Goal: Transaction & Acquisition: Purchase product/service

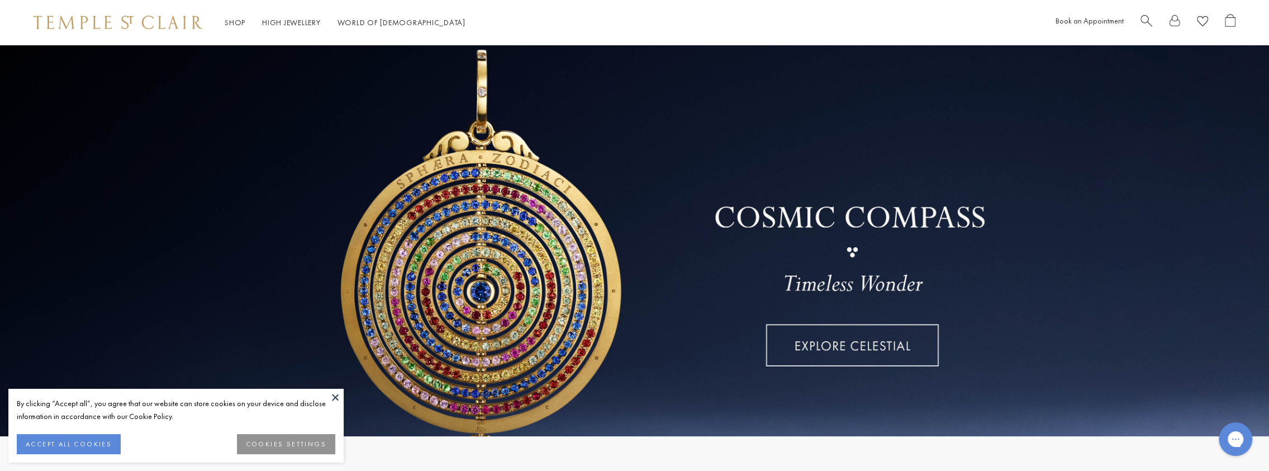
click at [333, 397] on button at bounding box center [335, 396] width 17 height 17
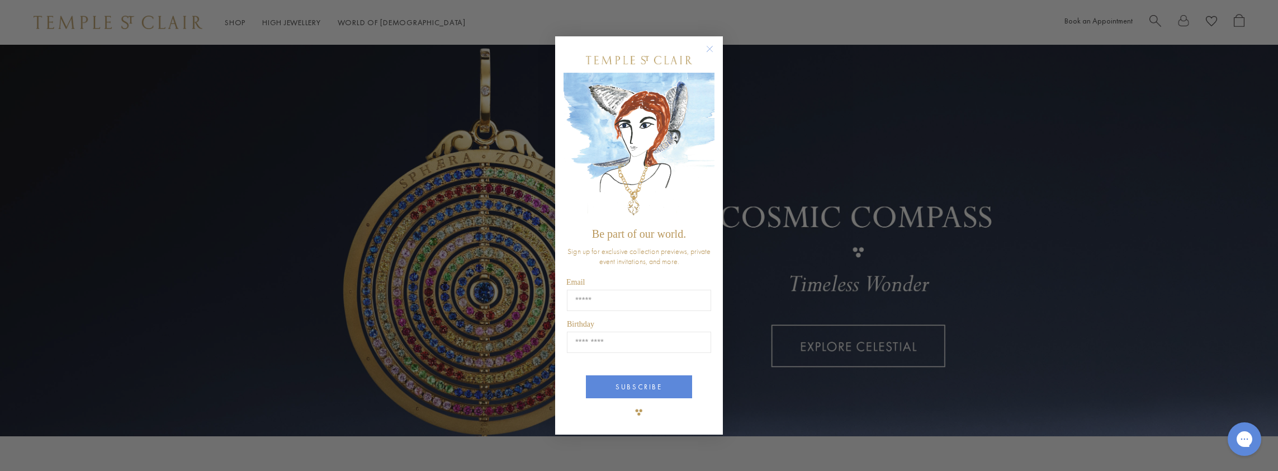
click at [709, 49] on icon "Close dialog" at bounding box center [710, 49] width 6 height 6
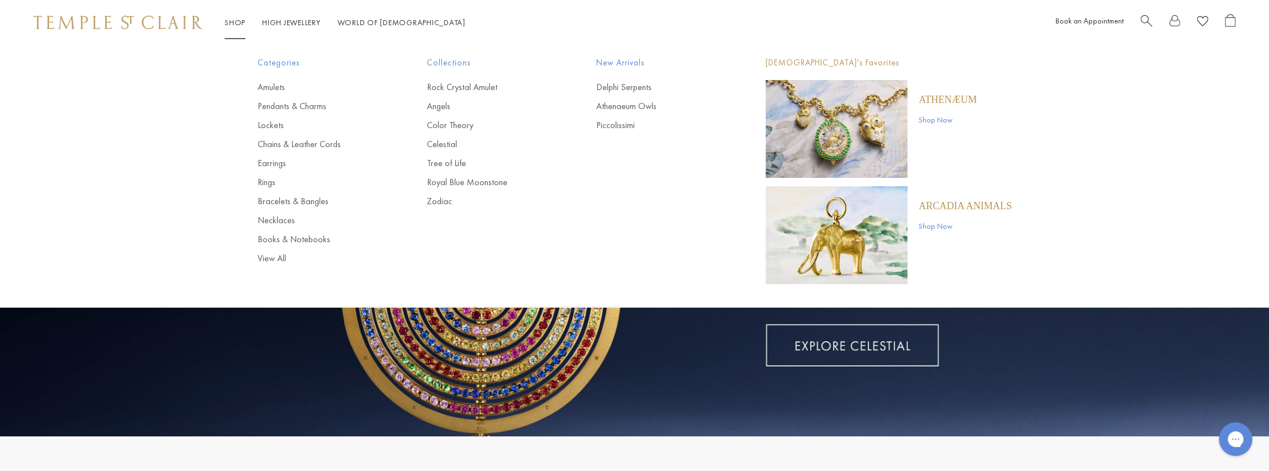
click at [961, 228] on link "Shop Now" at bounding box center [965, 226] width 93 height 12
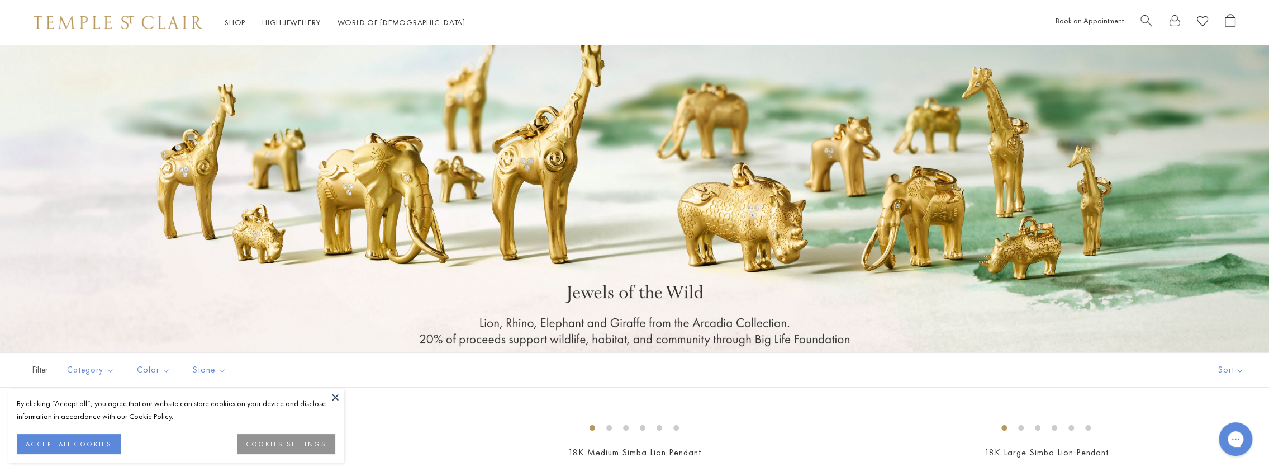
click at [333, 401] on button at bounding box center [335, 396] width 17 height 17
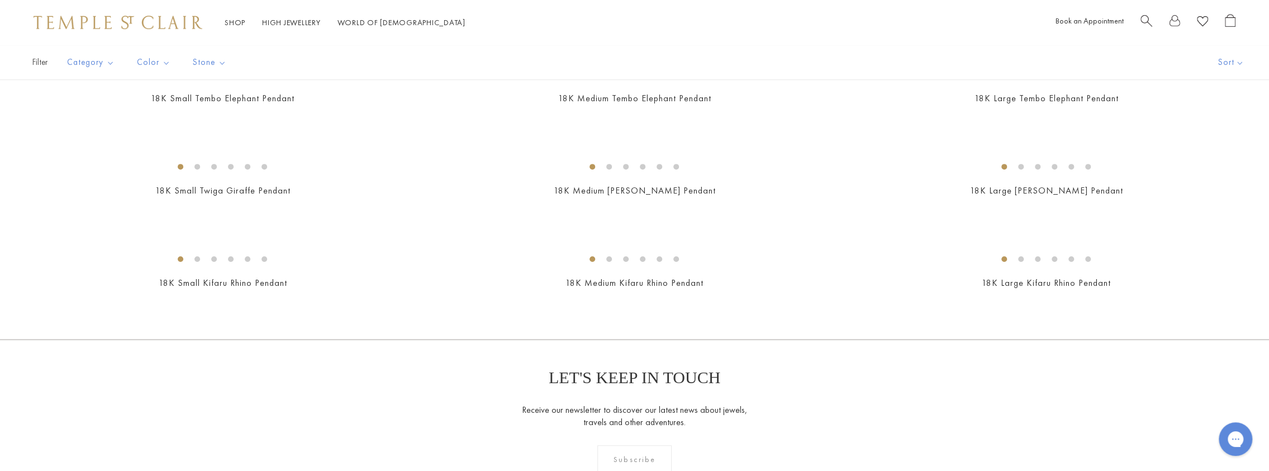
scroll to position [447, 0]
click at [0, 0] on img at bounding box center [0, 0] width 0 height 0
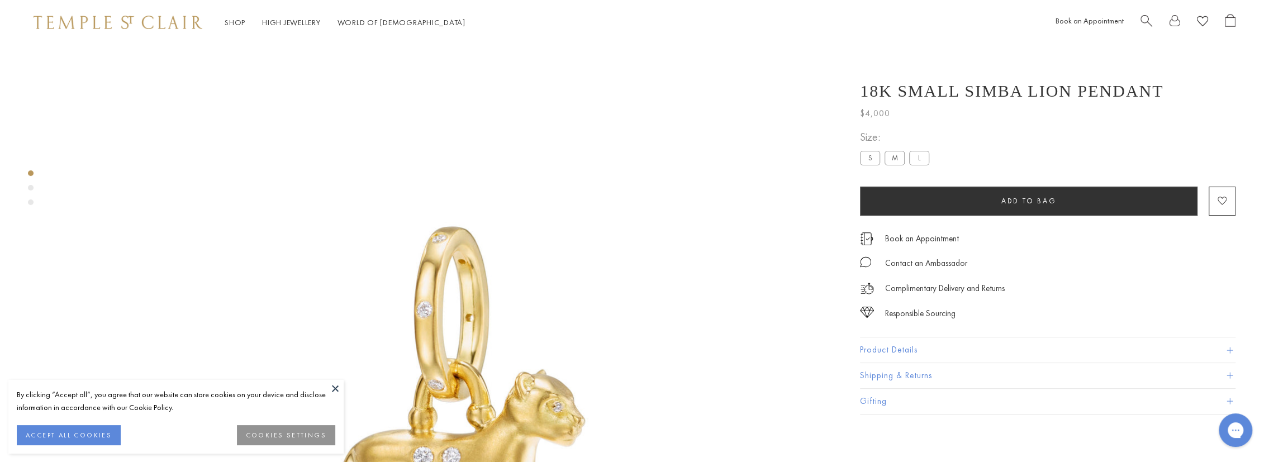
click at [869, 163] on label "S" at bounding box center [870, 158] width 20 height 14
click at [999, 353] on button "Product Details" at bounding box center [1048, 350] width 376 height 25
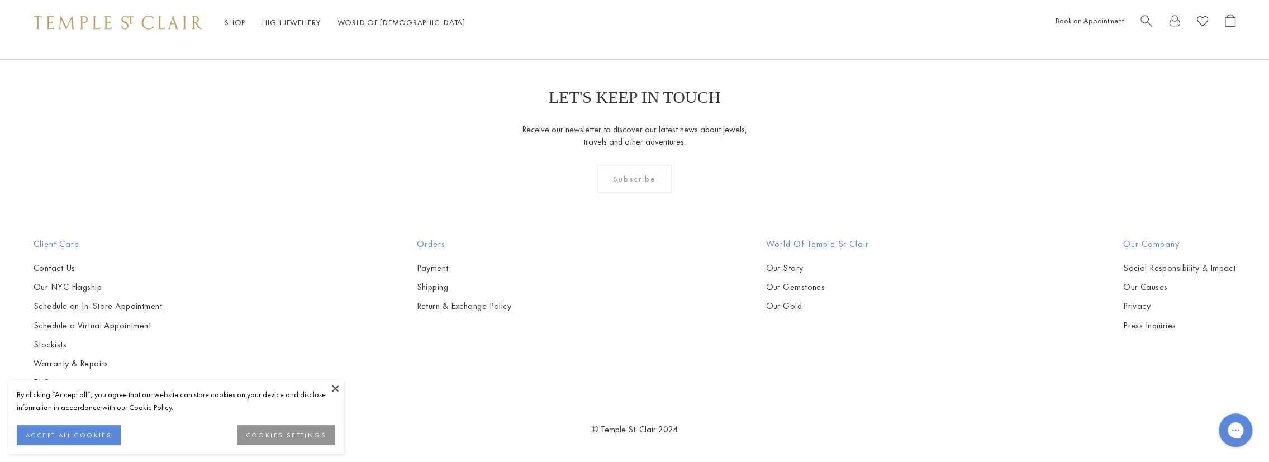
scroll to position [3130, 0]
click at [330, 383] on button at bounding box center [335, 388] width 17 height 17
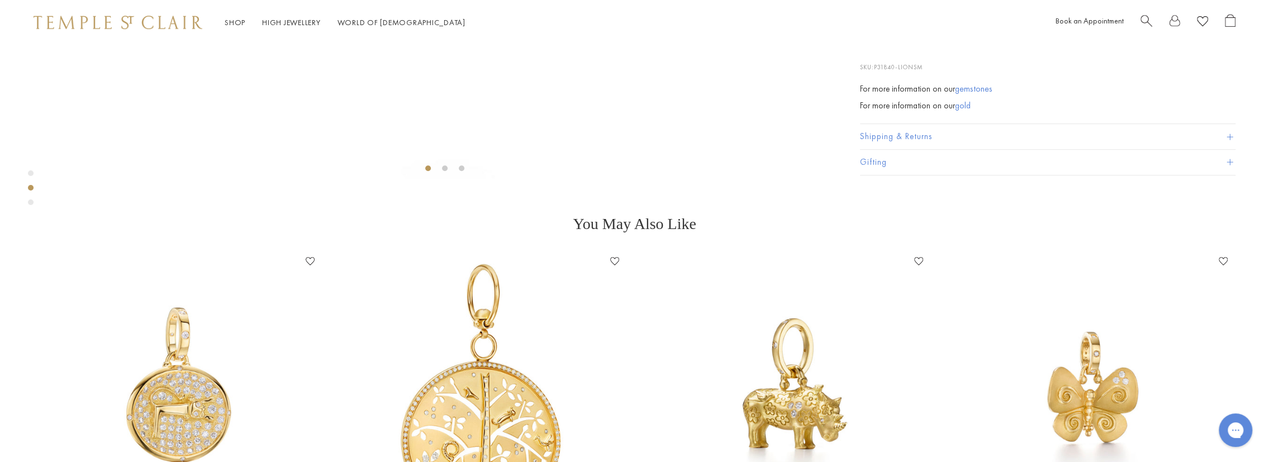
scroll to position [420, 0]
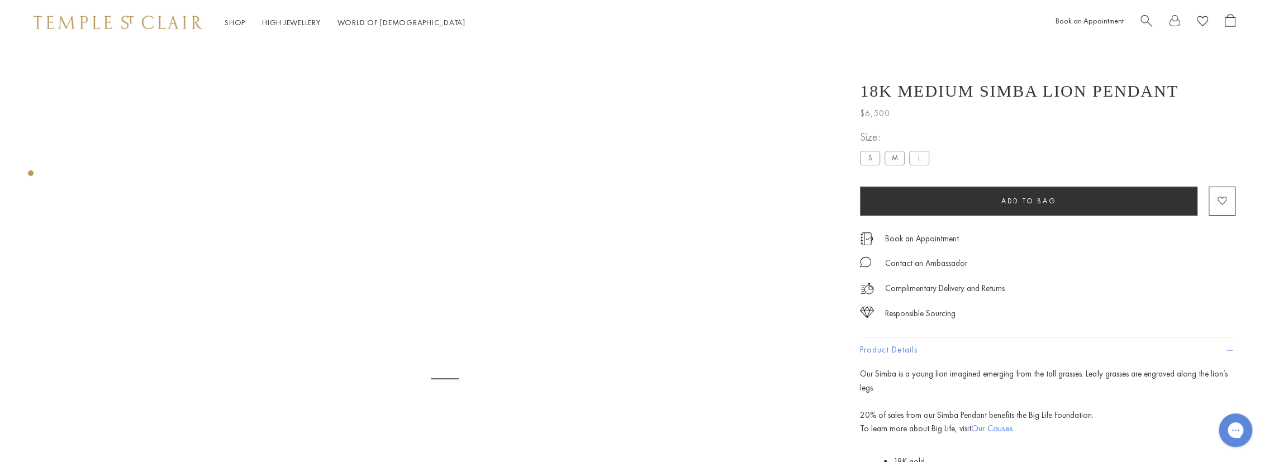
scroll to position [45, 0]
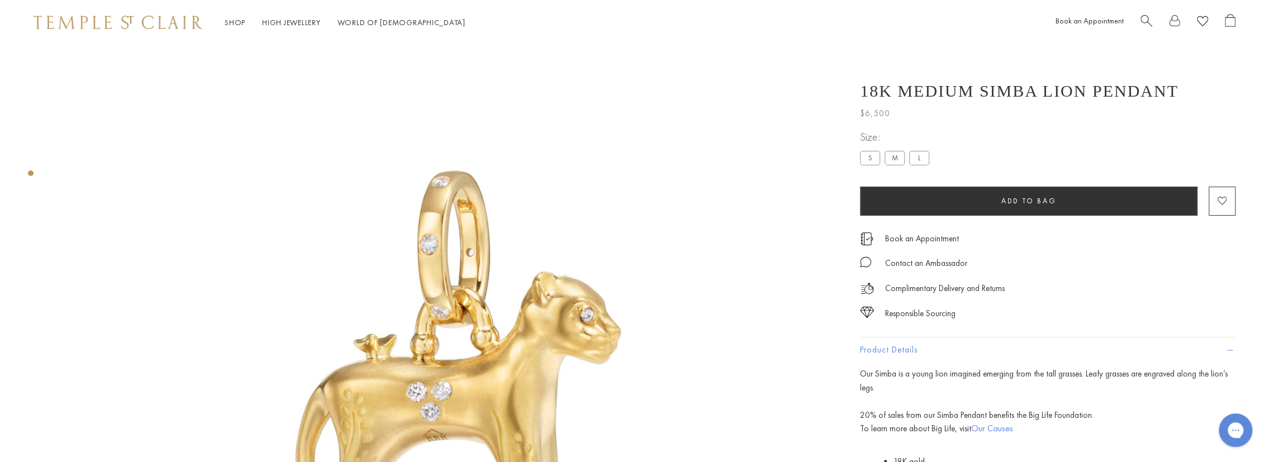
click at [874, 159] on label "S" at bounding box center [870, 158] width 20 height 14
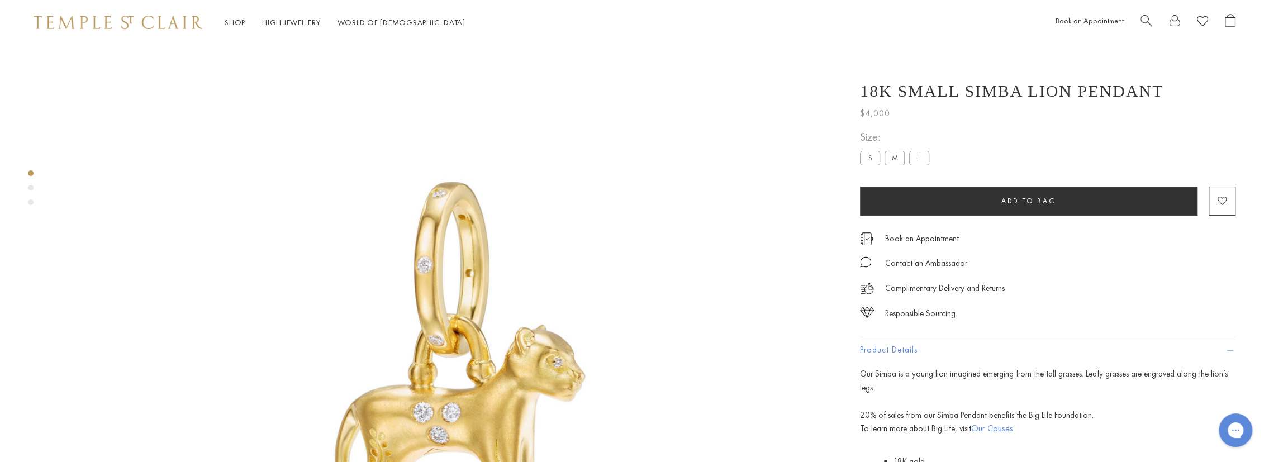
click at [901, 344] on button "Product Details" at bounding box center [1048, 350] width 376 height 25
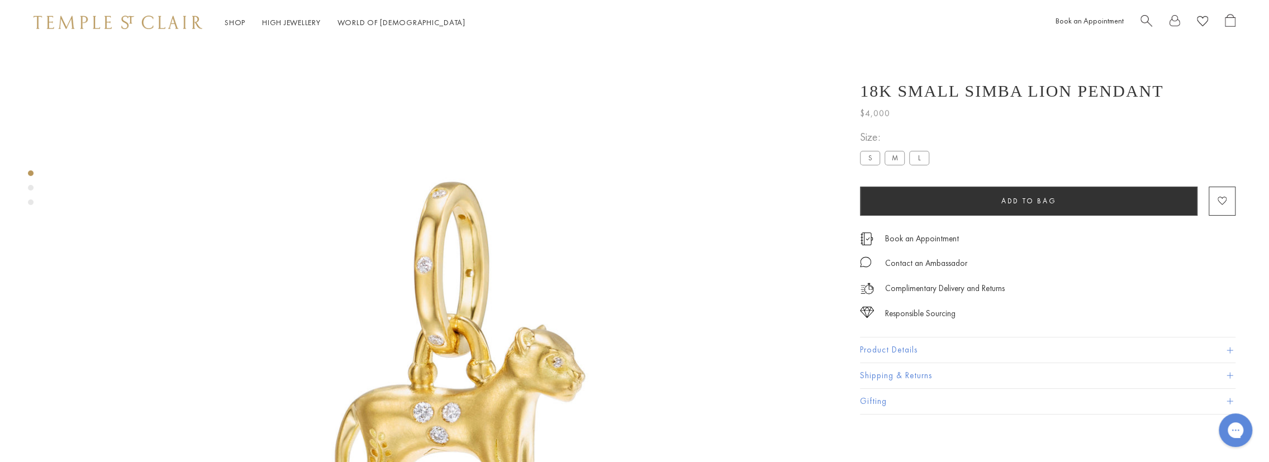
click at [902, 347] on button "Product Details" at bounding box center [1048, 350] width 376 height 25
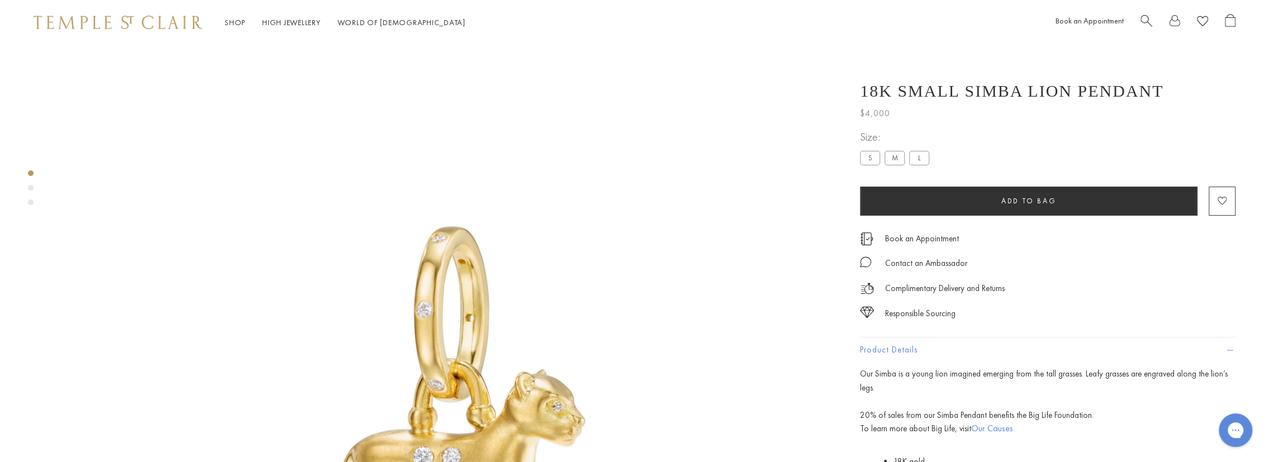
click at [1146, 20] on span "Search" at bounding box center [1147, 20] width 12 height 12
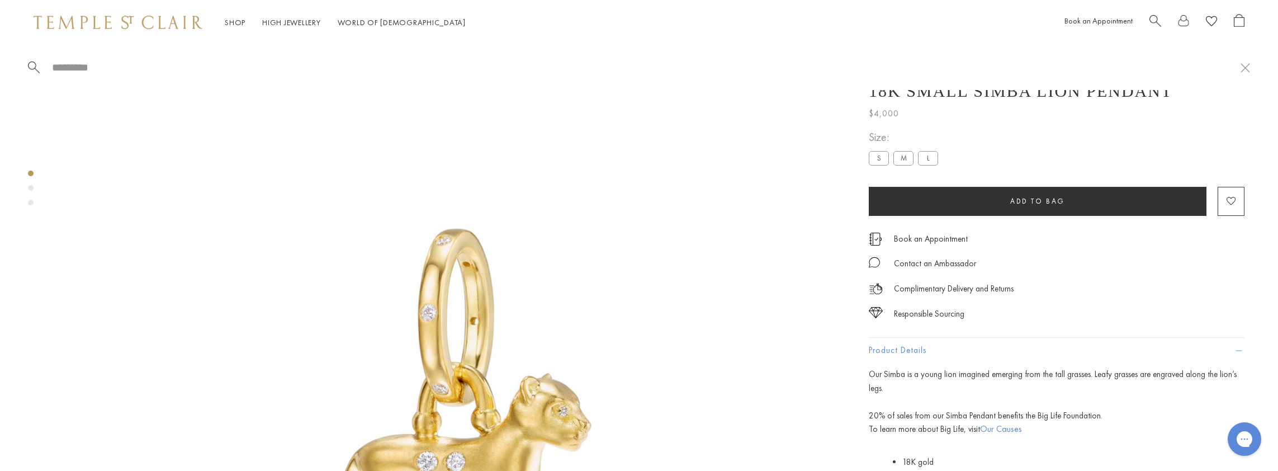
click at [84, 73] on input "search" at bounding box center [645, 67] width 1189 height 13
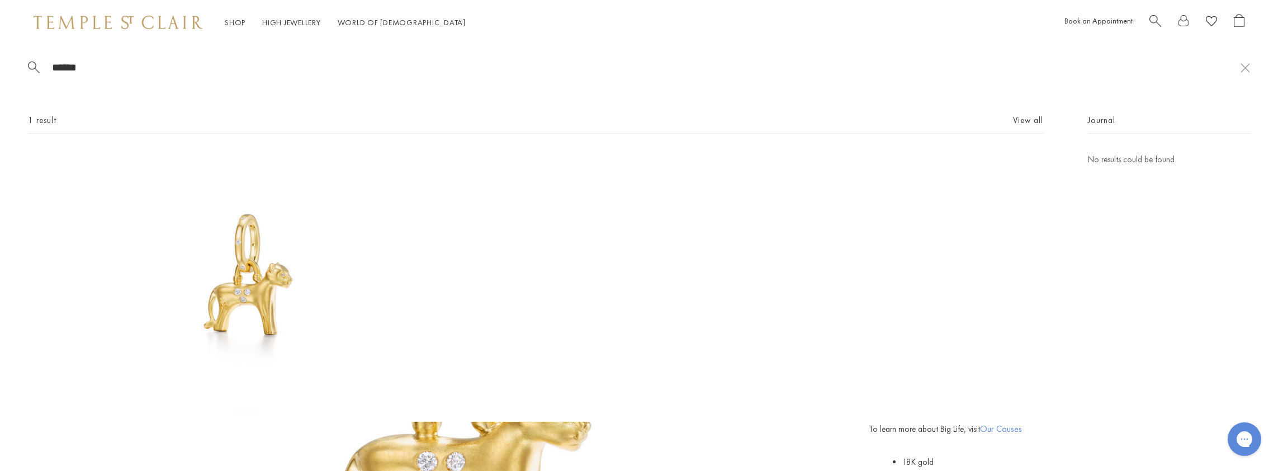
type input "******"
click at [274, 279] on img at bounding box center [245, 284] width 262 height 262
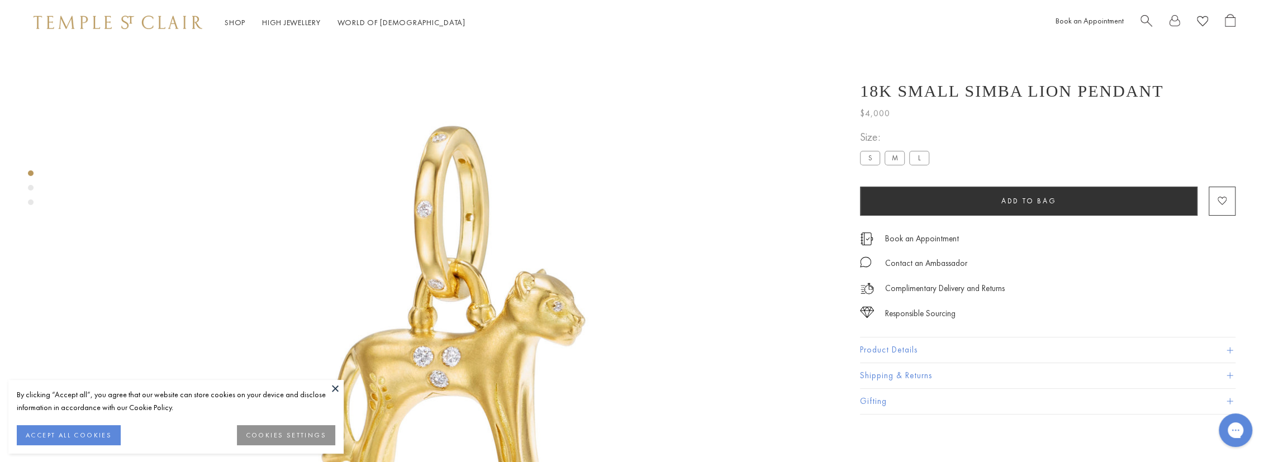
scroll to position [157, 0]
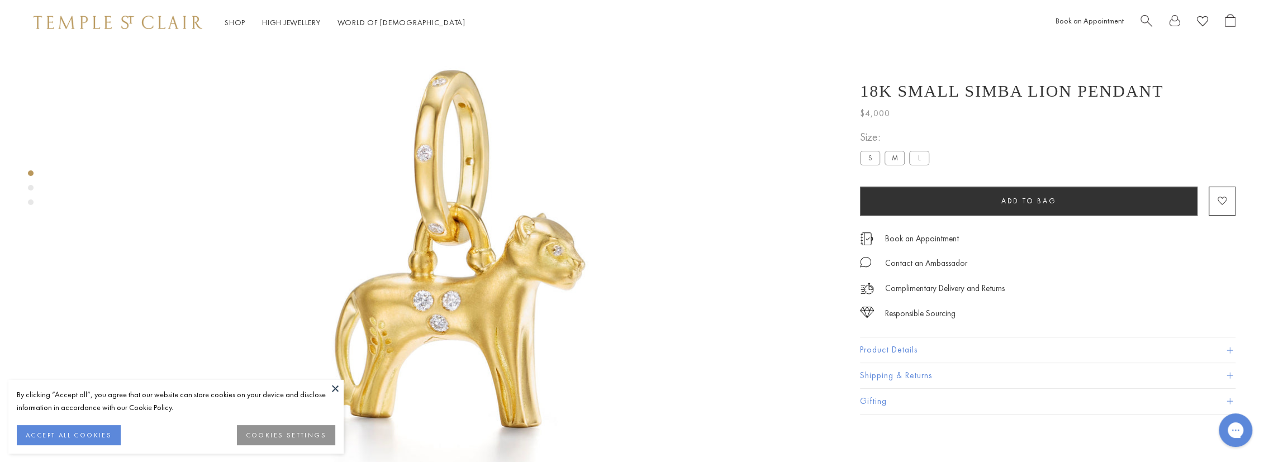
click at [334, 386] on button at bounding box center [335, 388] width 17 height 17
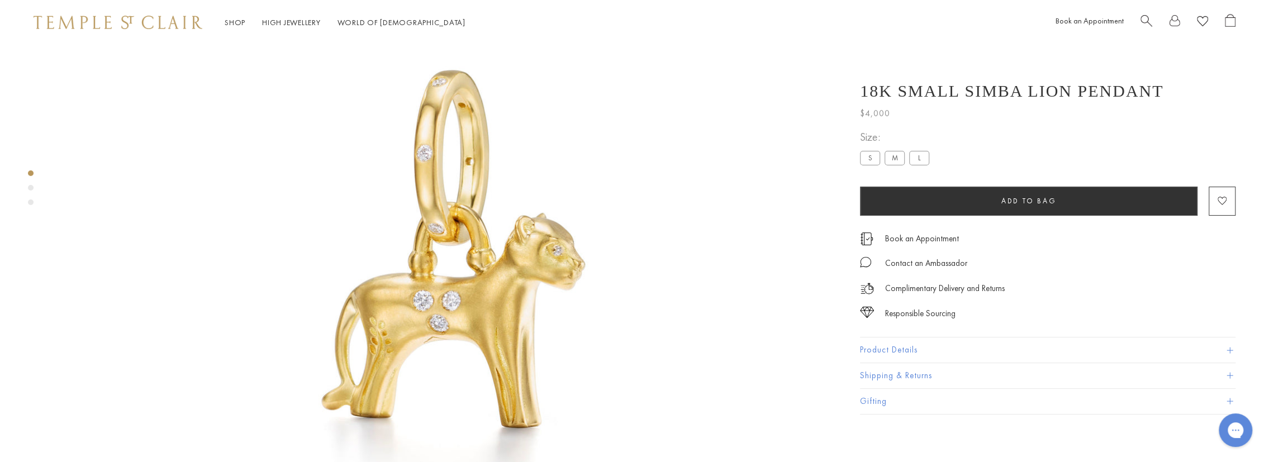
click at [884, 352] on button "Product Details" at bounding box center [1048, 350] width 376 height 25
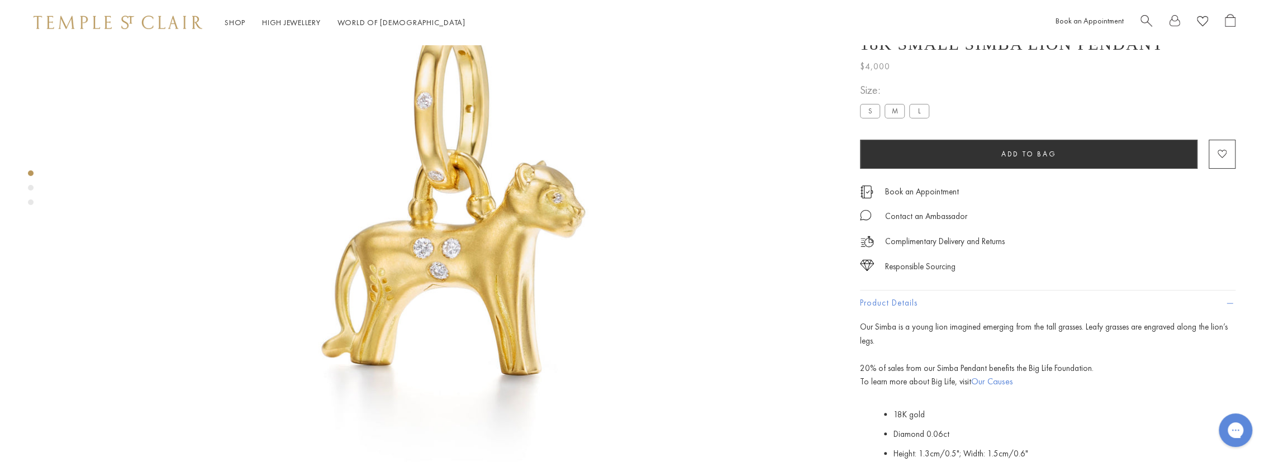
scroll to position [268, 0]
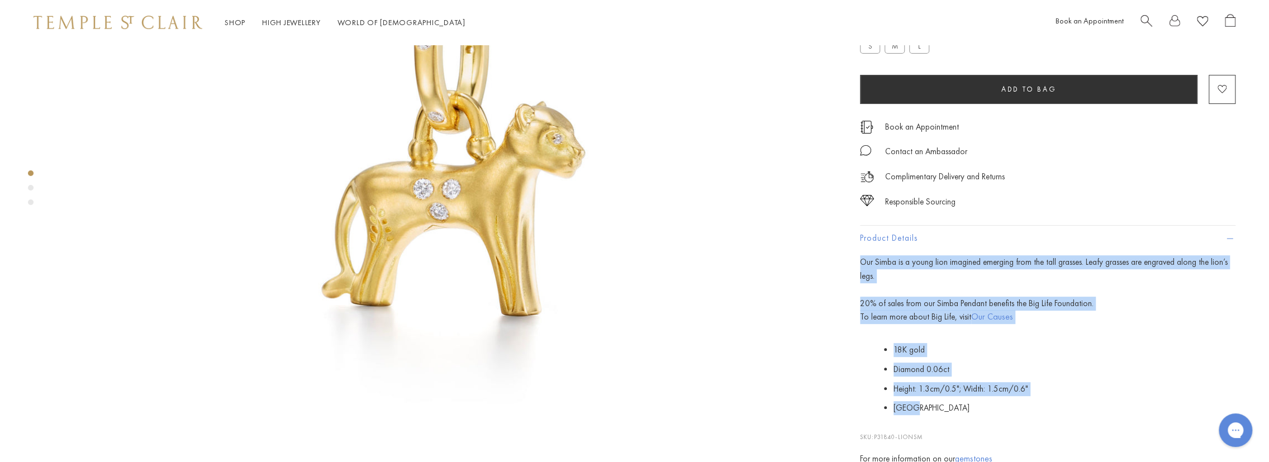
drag, startPoint x: 855, startPoint y: 260, endPoint x: 1090, endPoint y: 409, distance: 277.6
click at [1090, 409] on div "18K Small Simba Lion Pendant $4,000 Our Simba is a young lion imagined emerging…" at bounding box center [1040, 252] width 391 height 587
copy div "Our Simba is a young lion imagined emerging from the tall grasses. Leafy grasse…"
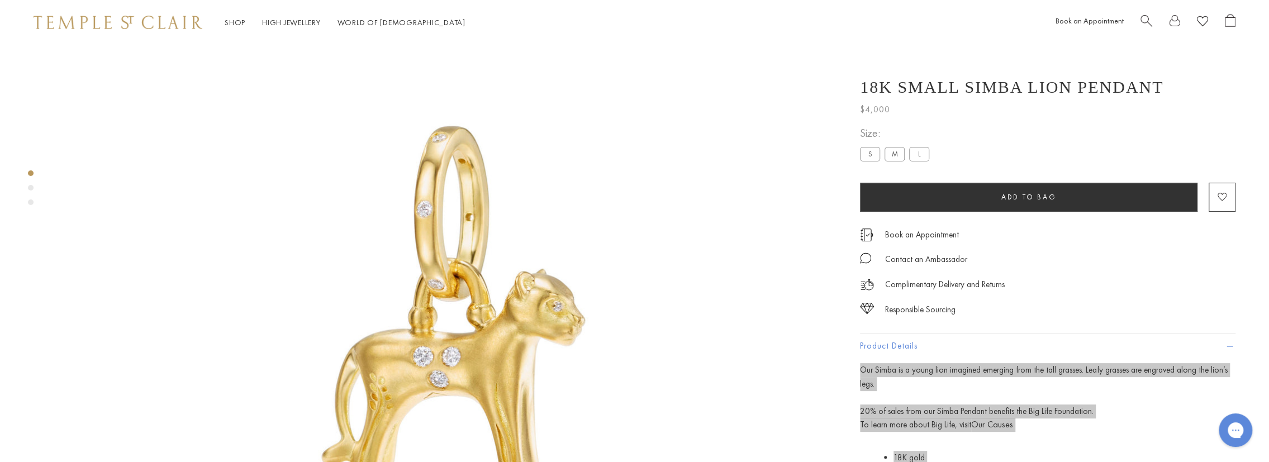
scroll to position [157, 0]
